Goal: Information Seeking & Learning: Check status

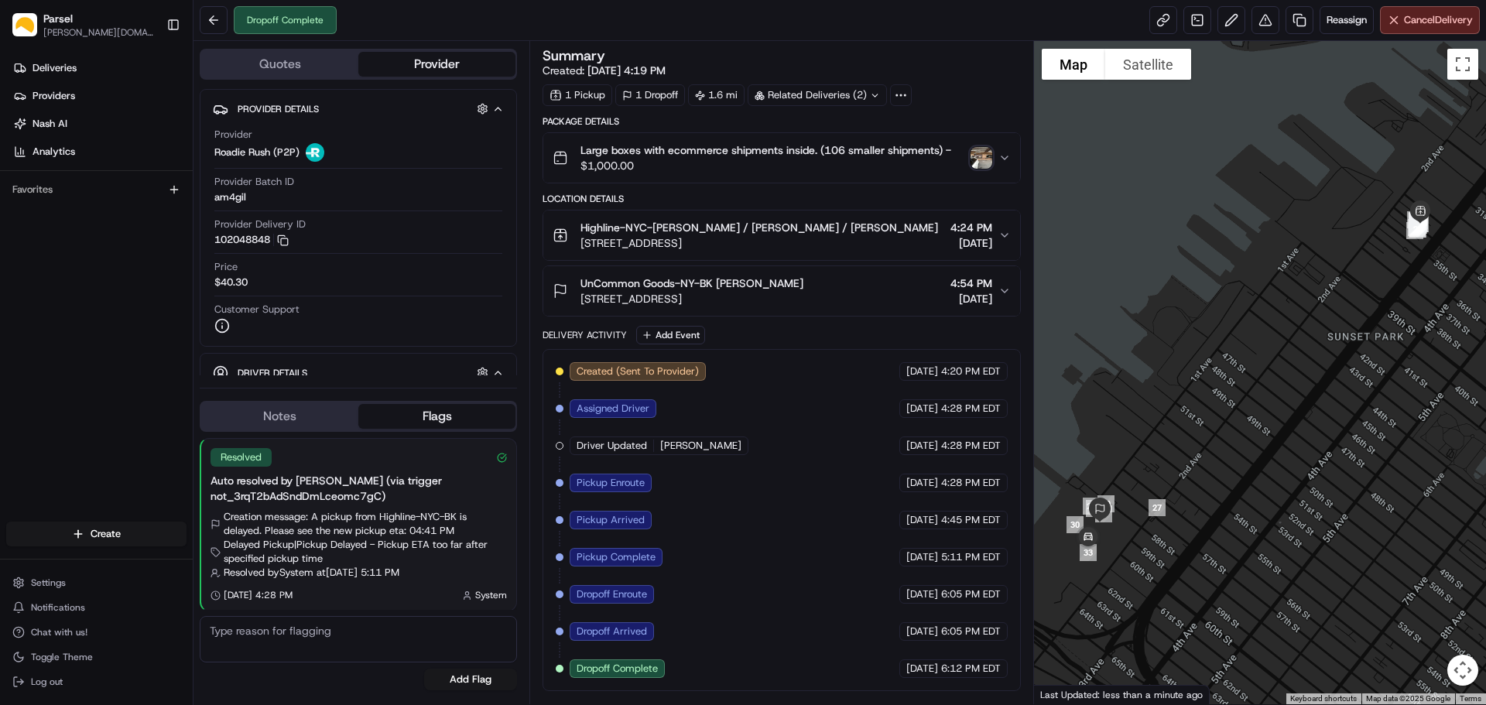
scroll to position [2, 0]
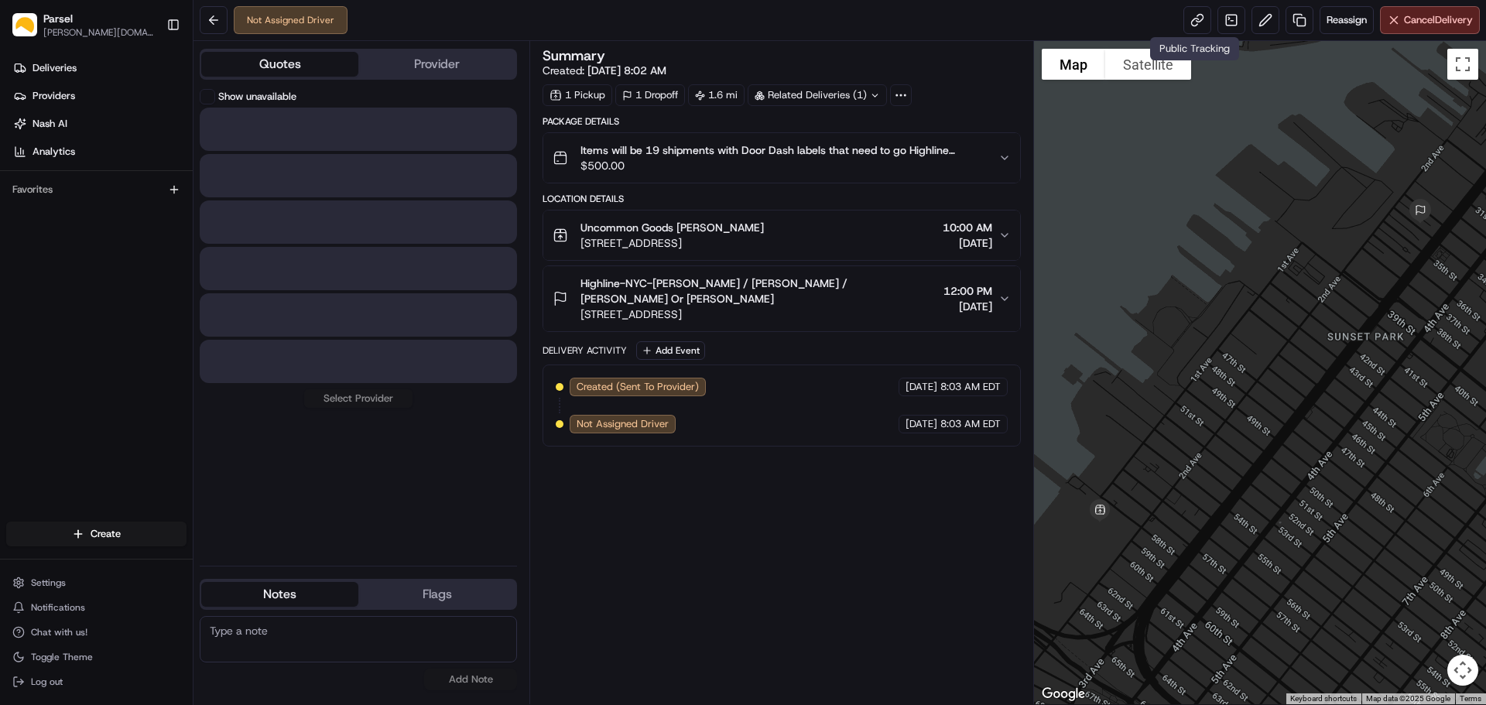
click at [310, 63] on button "Quotes" at bounding box center [279, 64] width 157 height 25
